Goal: Check status: Check status

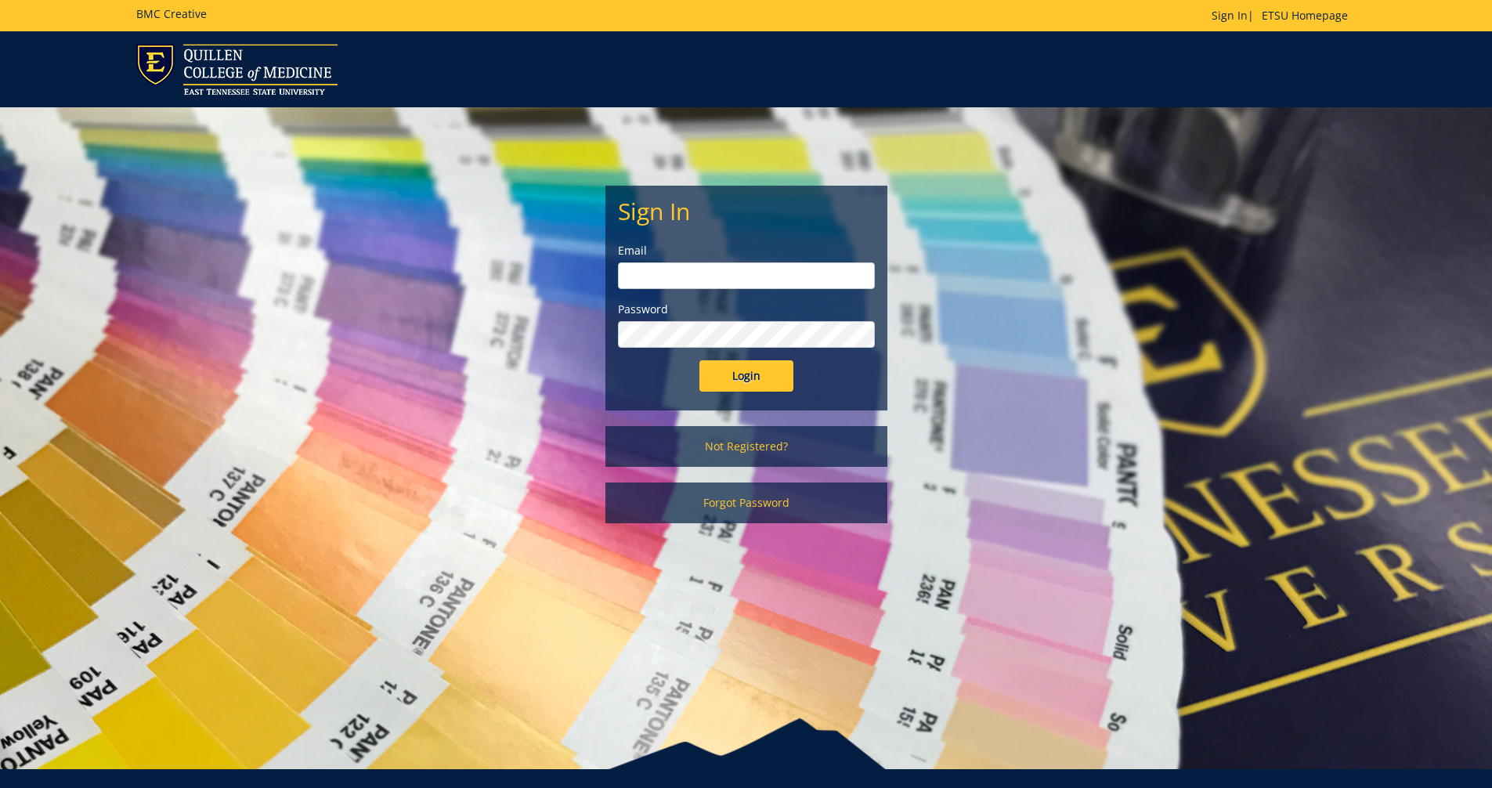
type input "[EMAIL_ADDRESS][DOMAIN_NAME]"
click at [469, 317] on input "Login" at bounding box center [746, 375] width 94 height 31
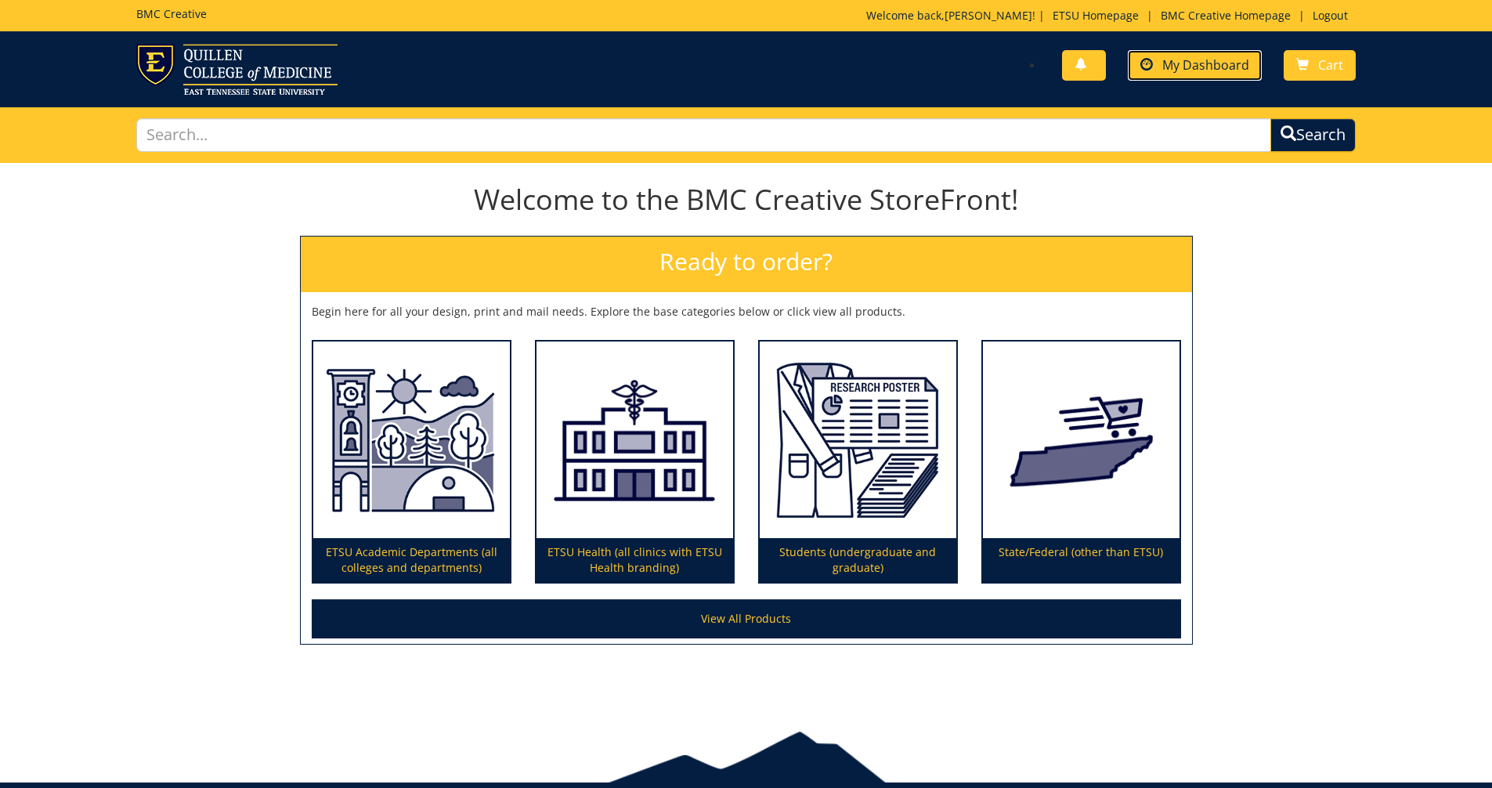
click at [1198, 75] on link "My Dashboard" at bounding box center [1195, 65] width 134 height 31
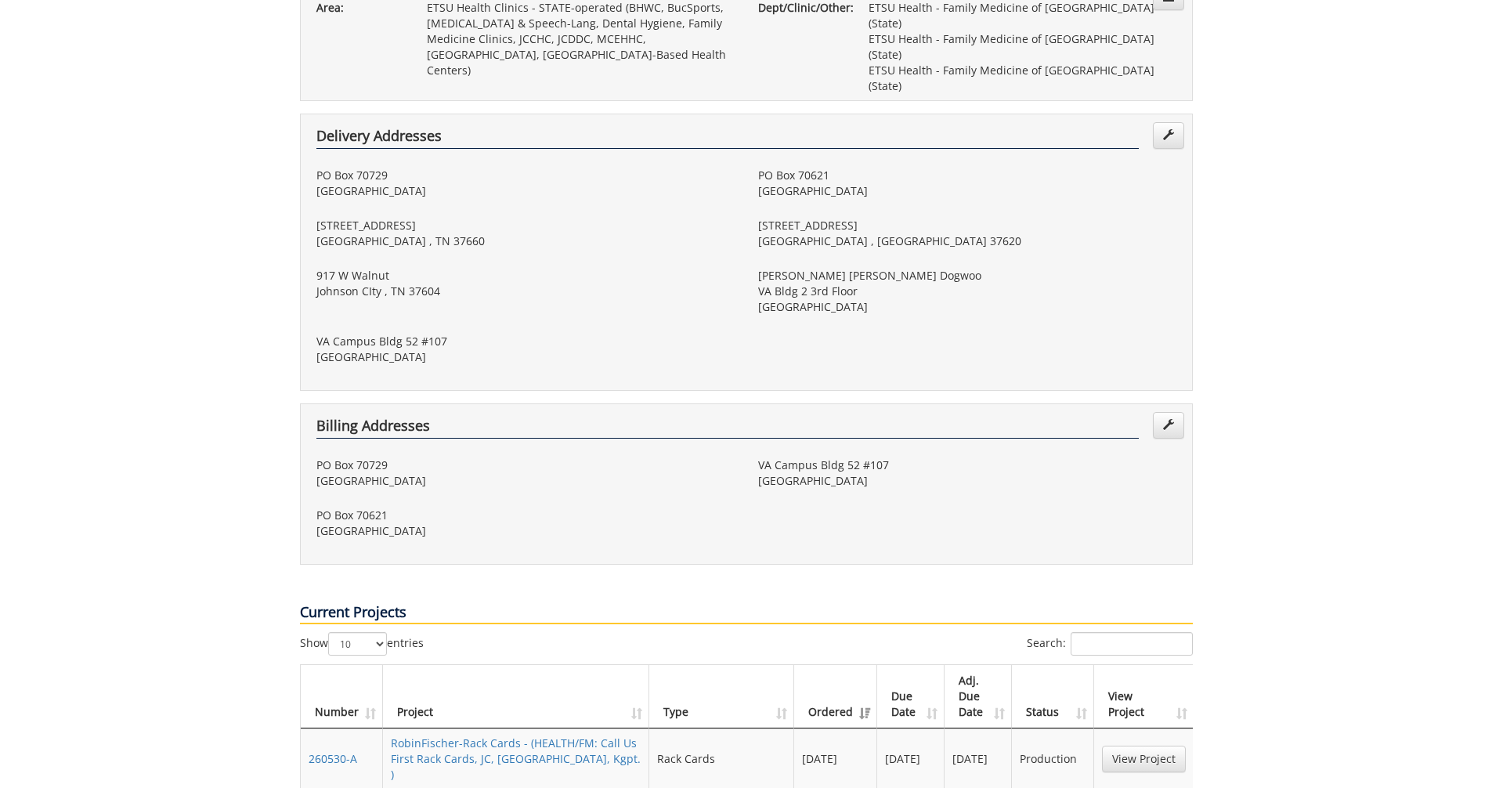
scroll to position [470, 0]
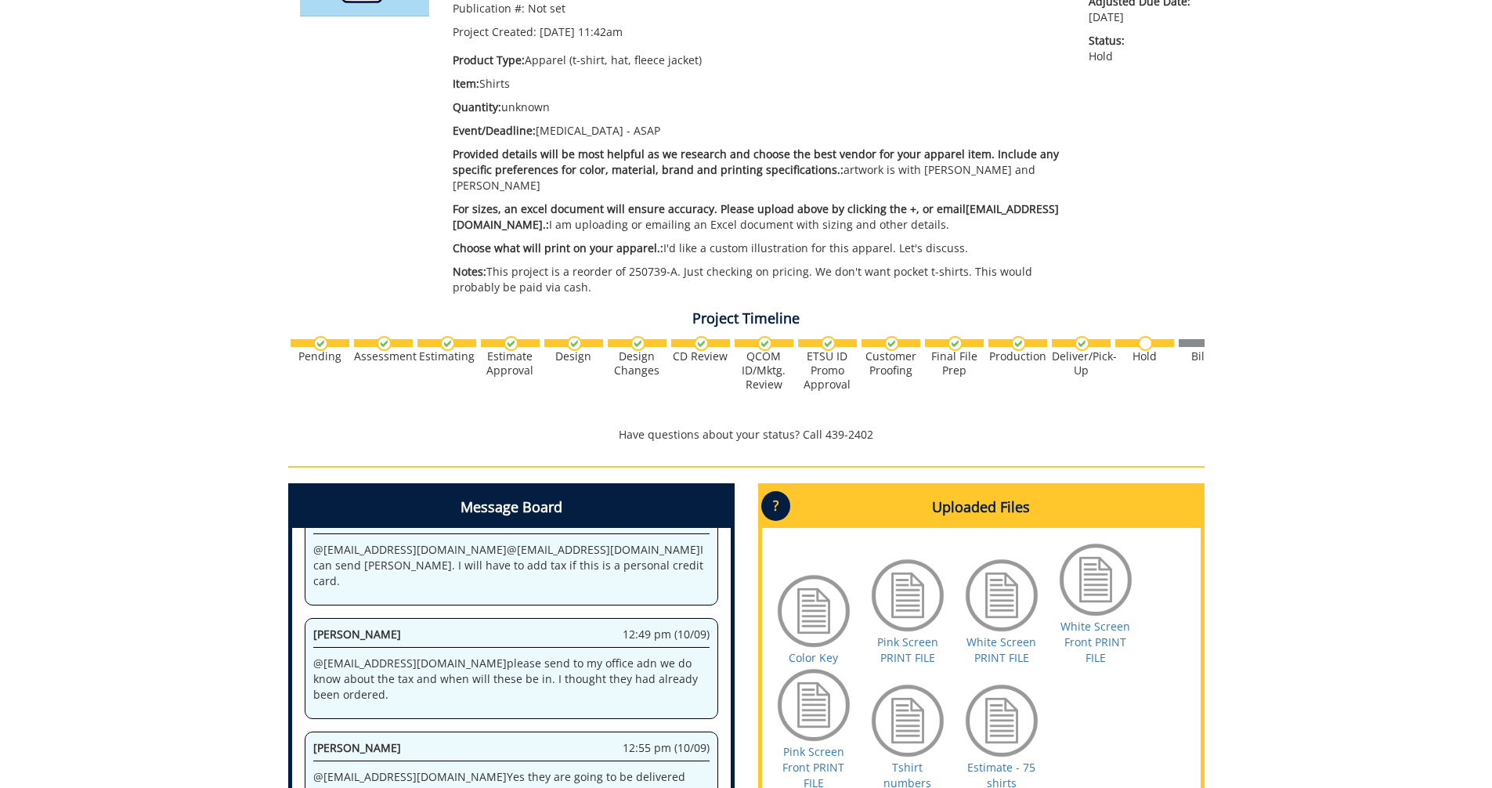
scroll to position [392, 0]
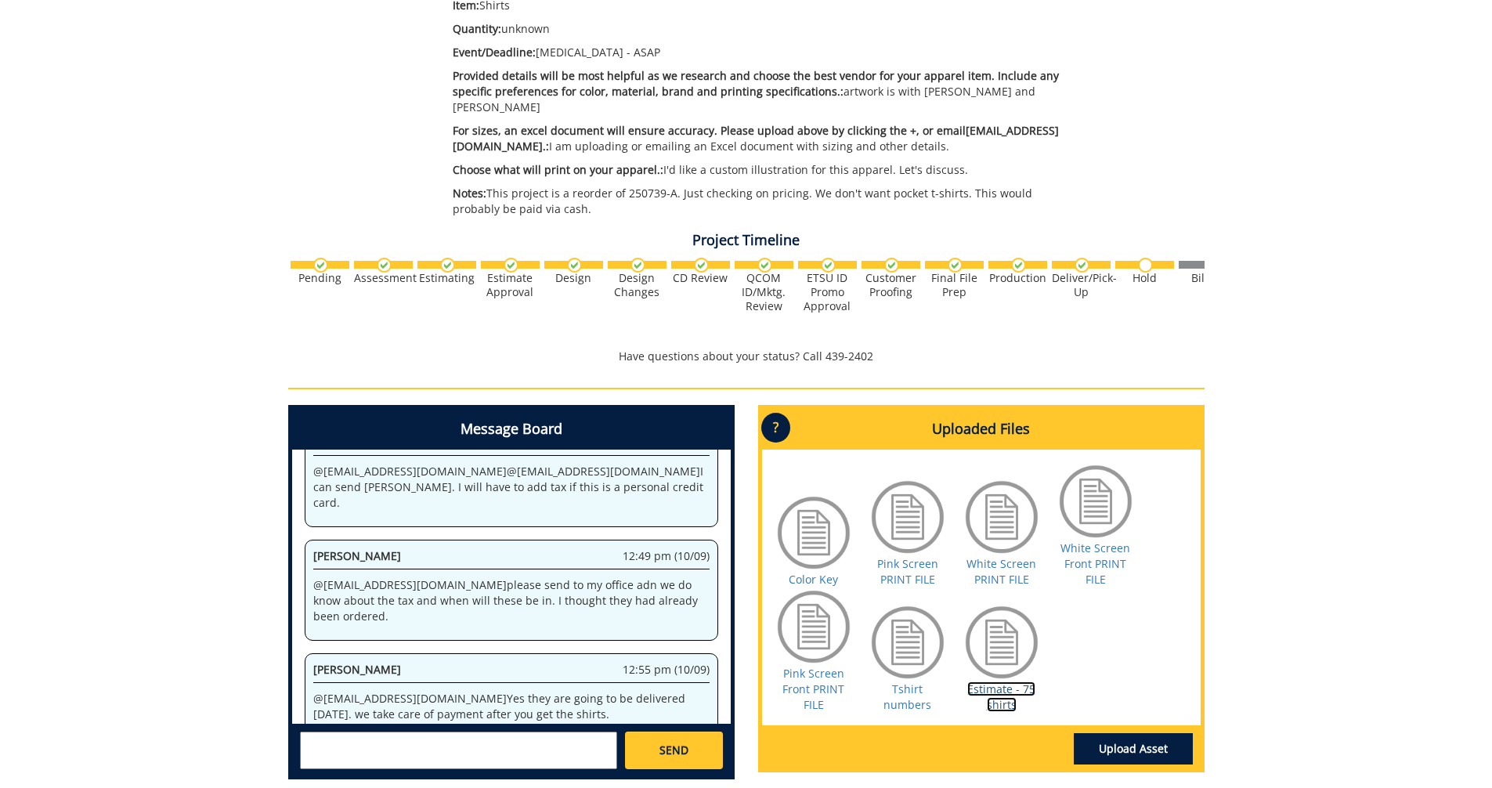
click at [1006, 681] on link "Estimate - 75 shirts" at bounding box center [1001, 696] width 68 height 31
